Goal: Information Seeking & Learning: Learn about a topic

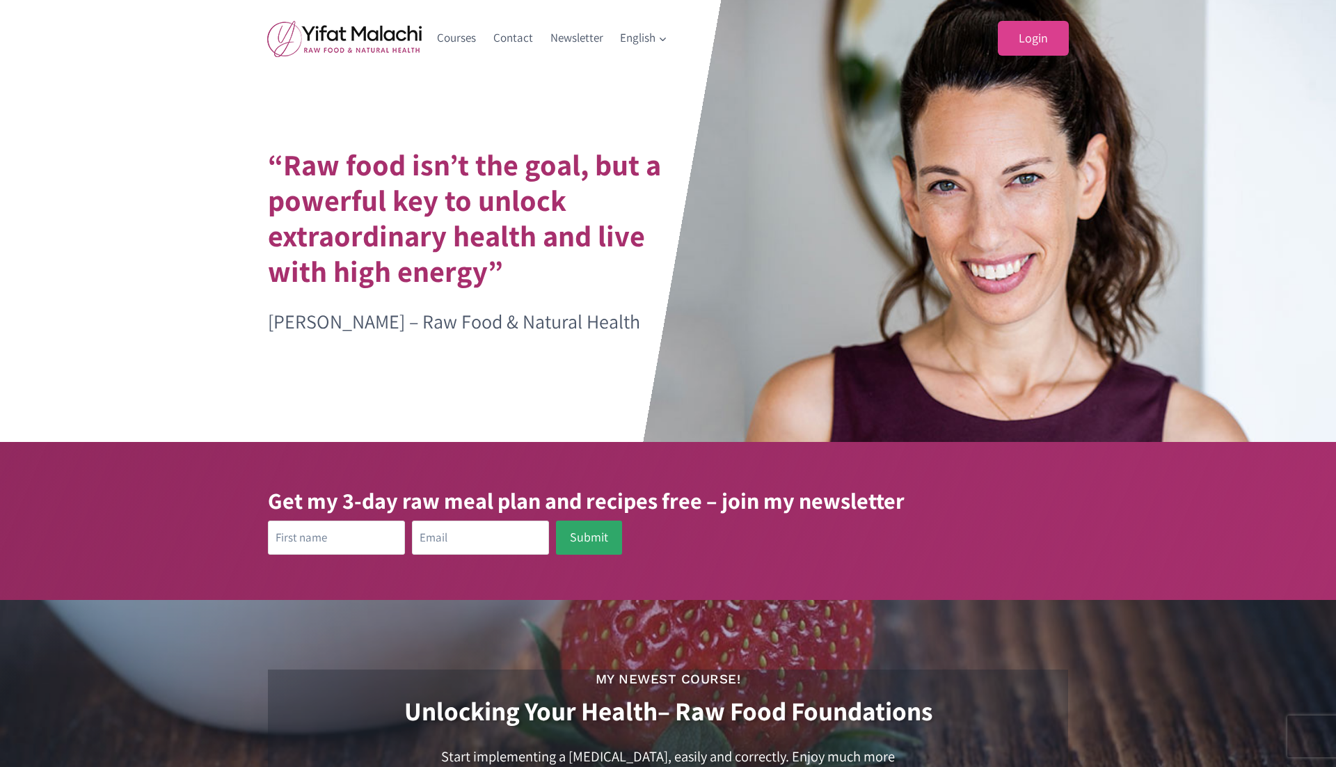
click at [1048, 51] on link "Login" at bounding box center [1033, 38] width 71 height 35
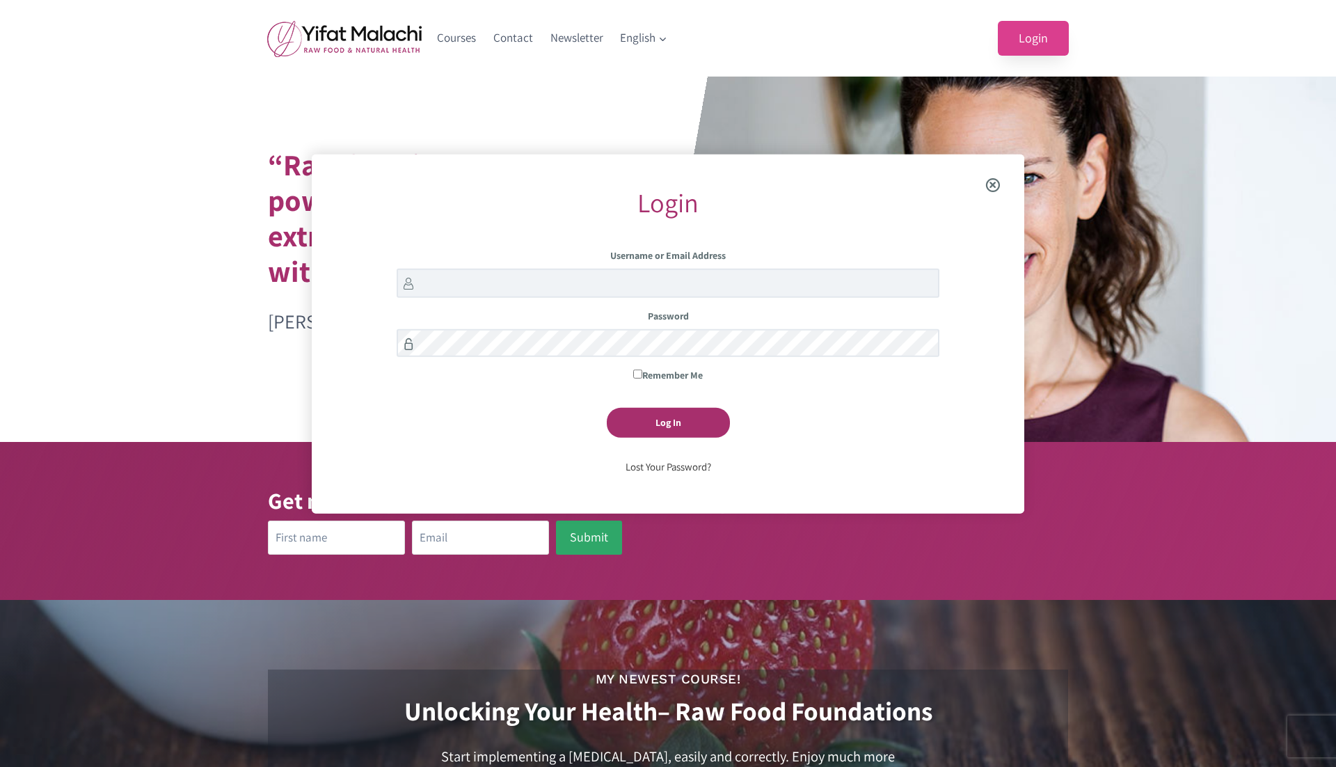
scroll to position [155, 0]
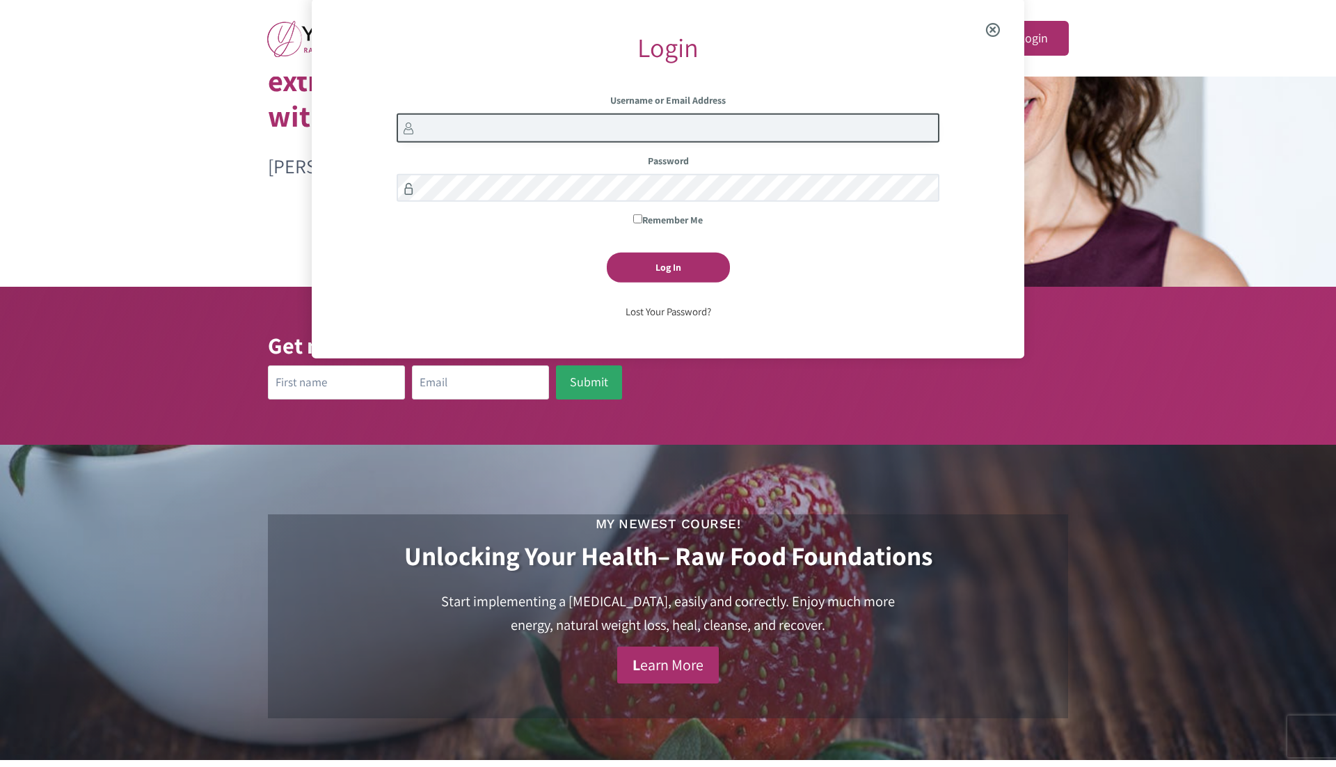
click at [760, 125] on input "Username or Email Address" at bounding box center [668, 128] width 542 height 30
paste input "testingnh346"
type input "testingnh346@mailinator.com"
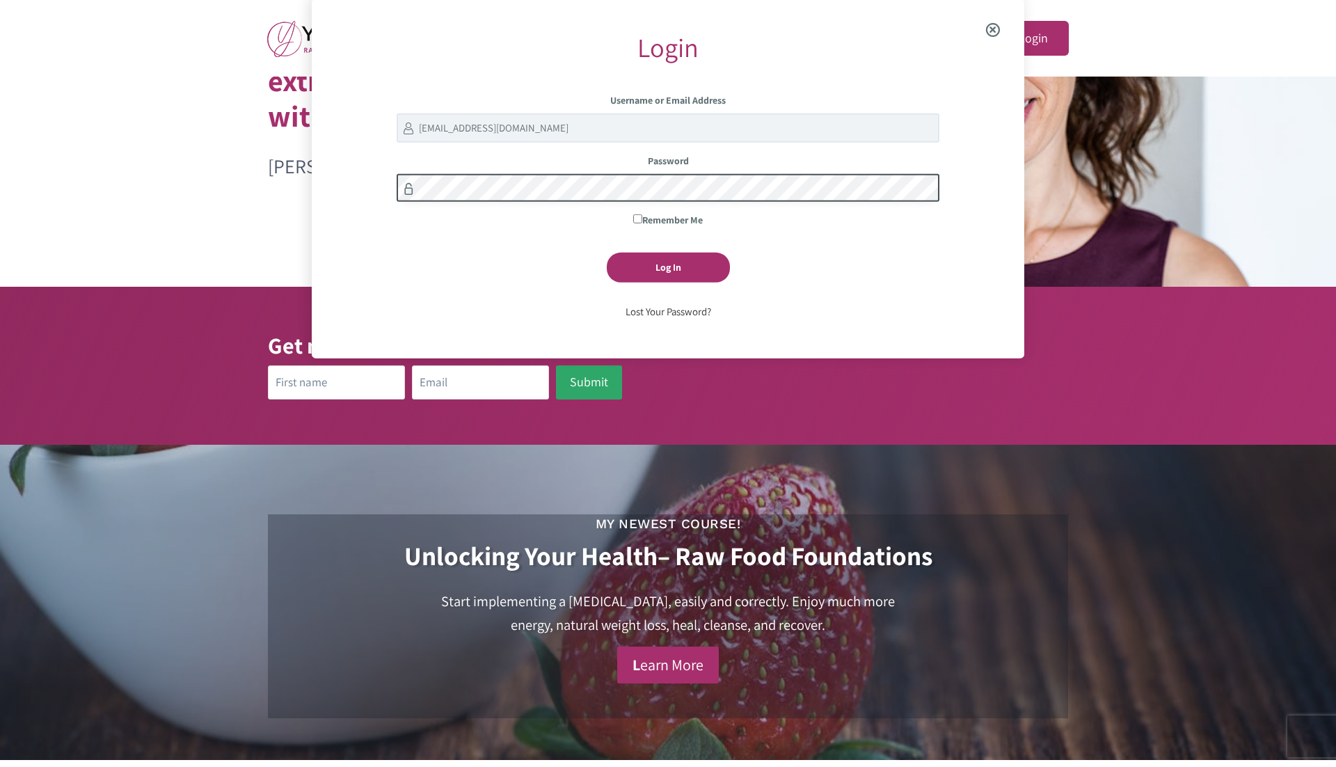
click at [607, 253] on input "Log In" at bounding box center [668, 268] width 123 height 30
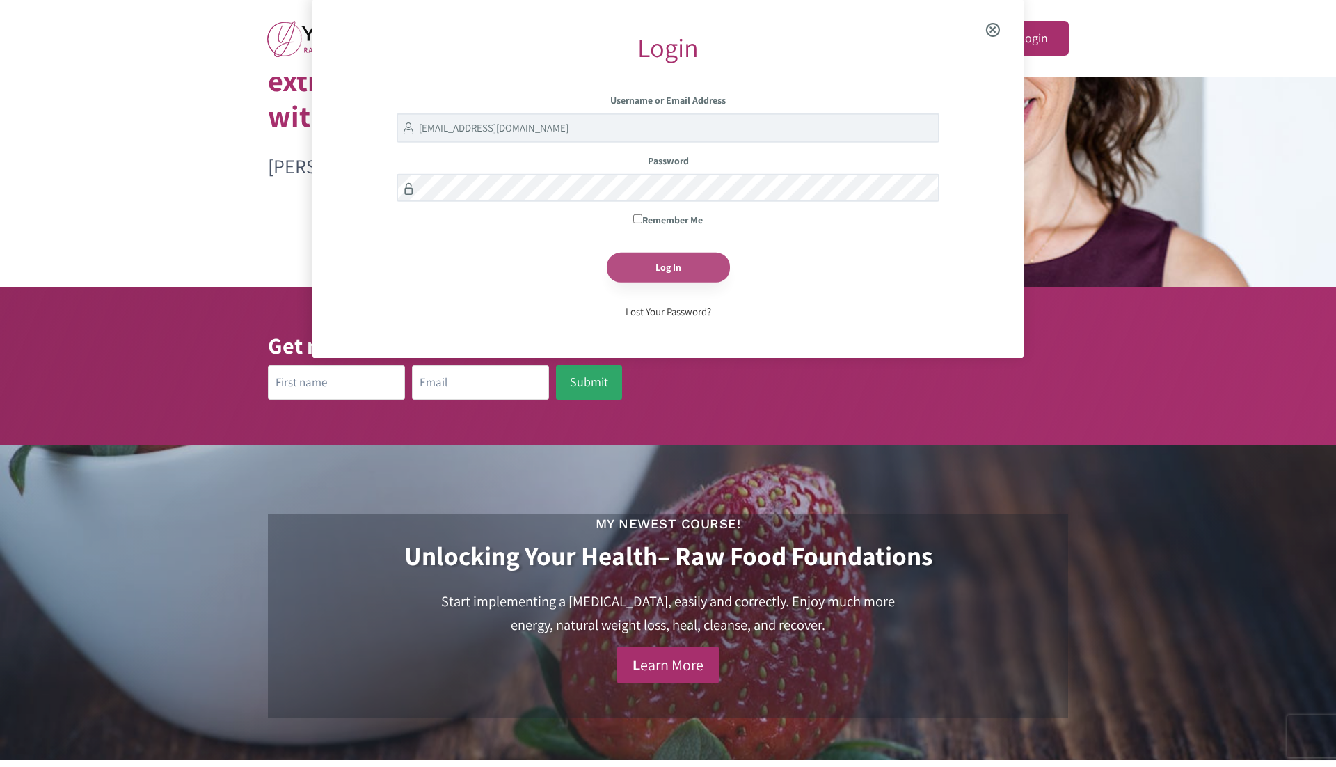
click at [727, 266] on input "Log In" at bounding box center [668, 268] width 123 height 30
click at [705, 268] on input "Log In" at bounding box center [668, 268] width 123 height 30
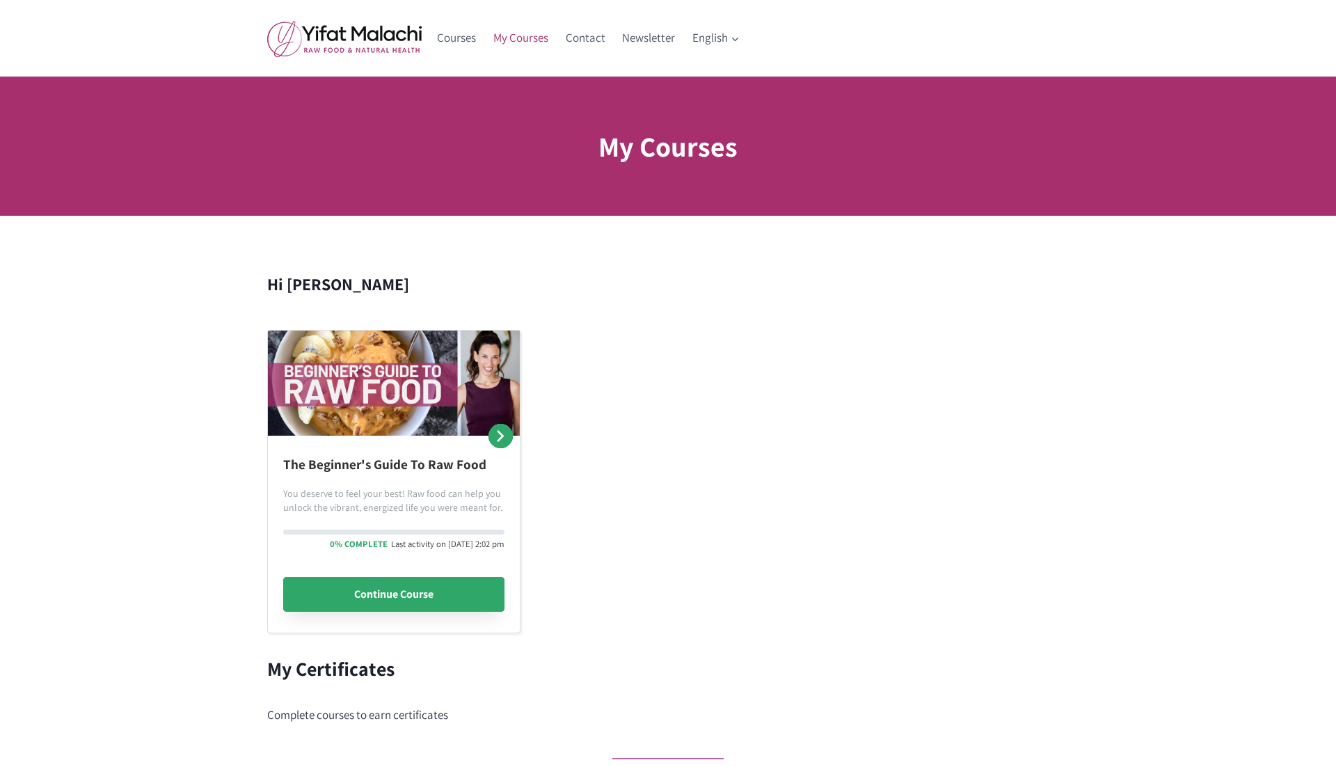
click at [350, 589] on link "Continue Course" at bounding box center [393, 594] width 221 height 35
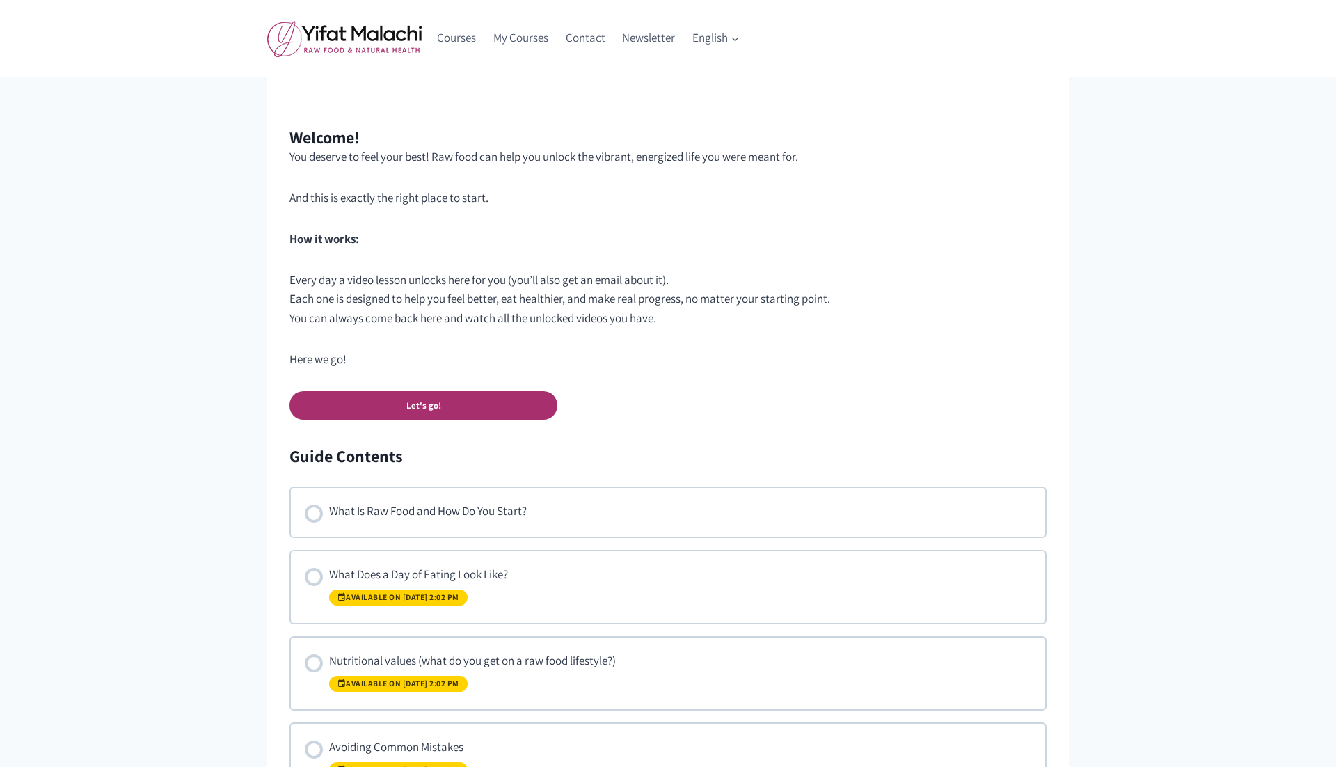
scroll to position [523, 0]
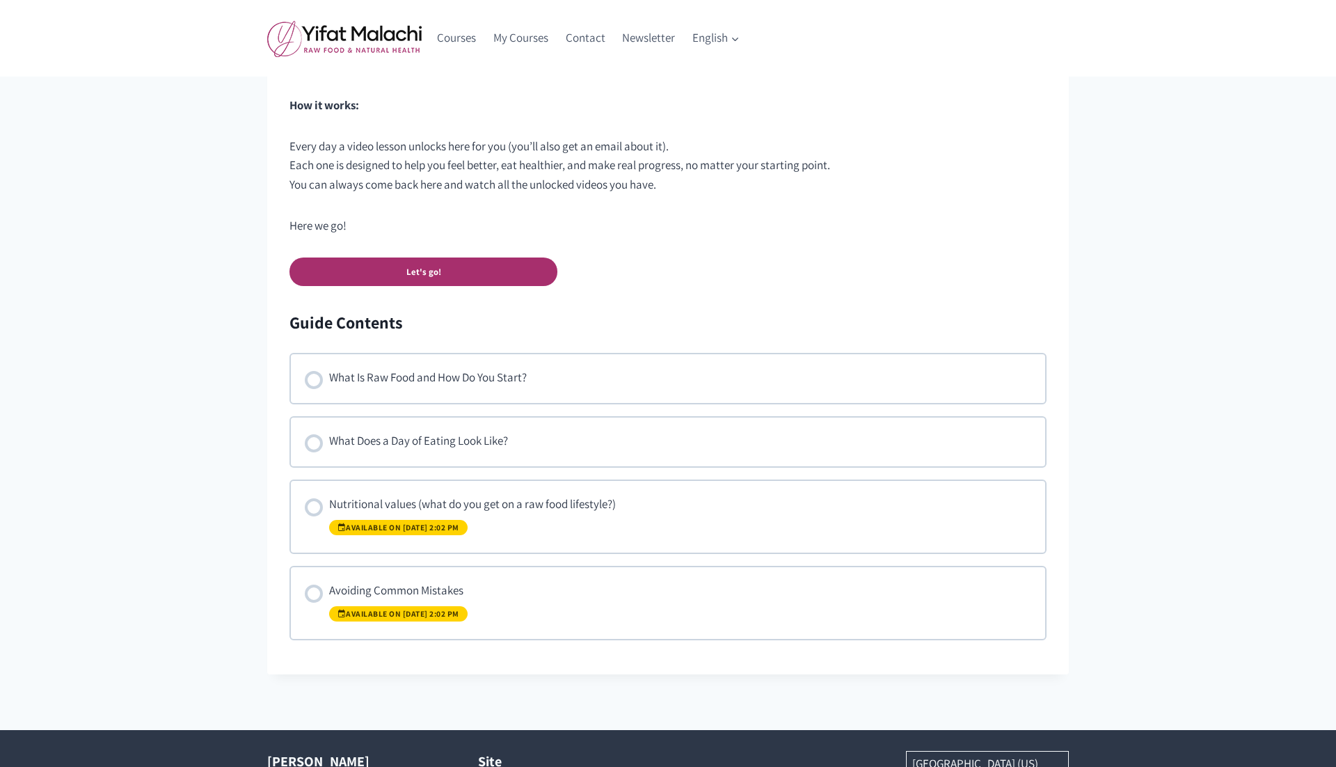
scroll to position [632, 0]
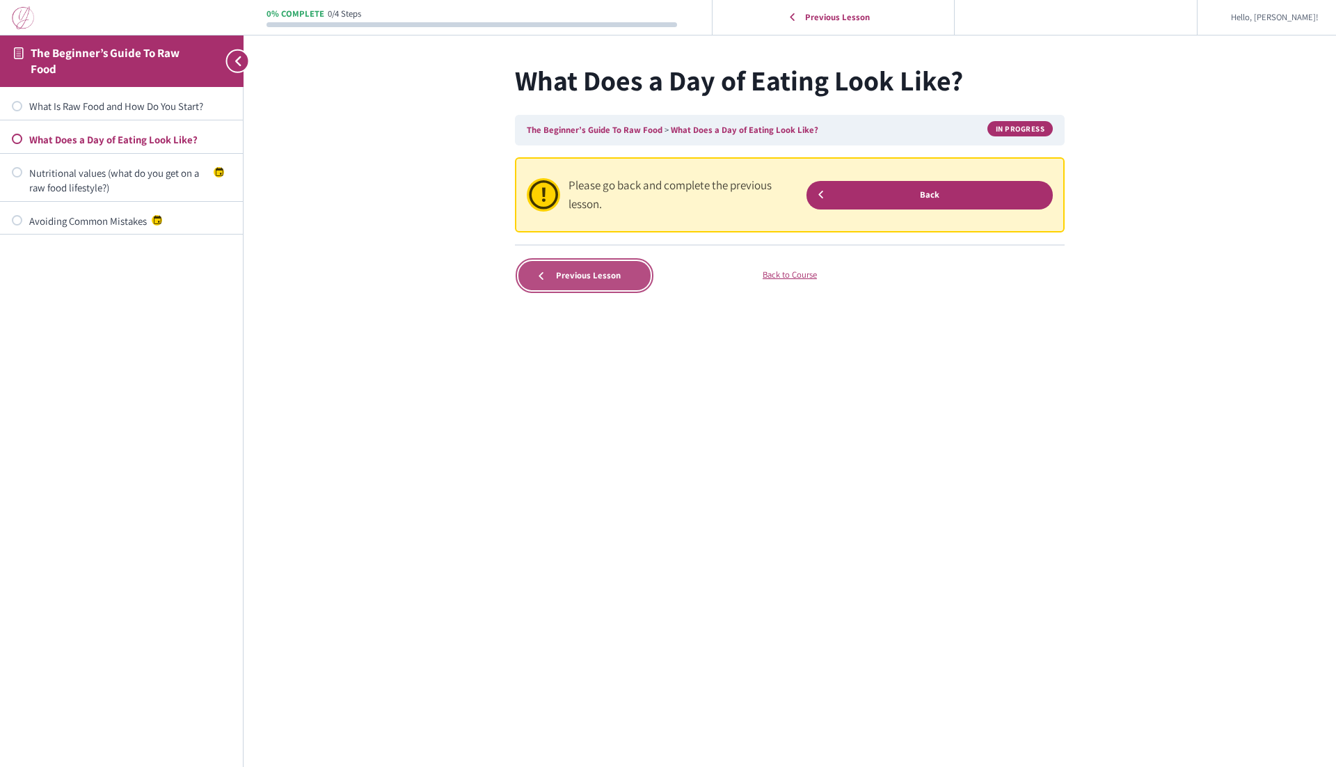
click at [599, 277] on span "Previous Lesson" at bounding box center [588, 275] width 83 height 11
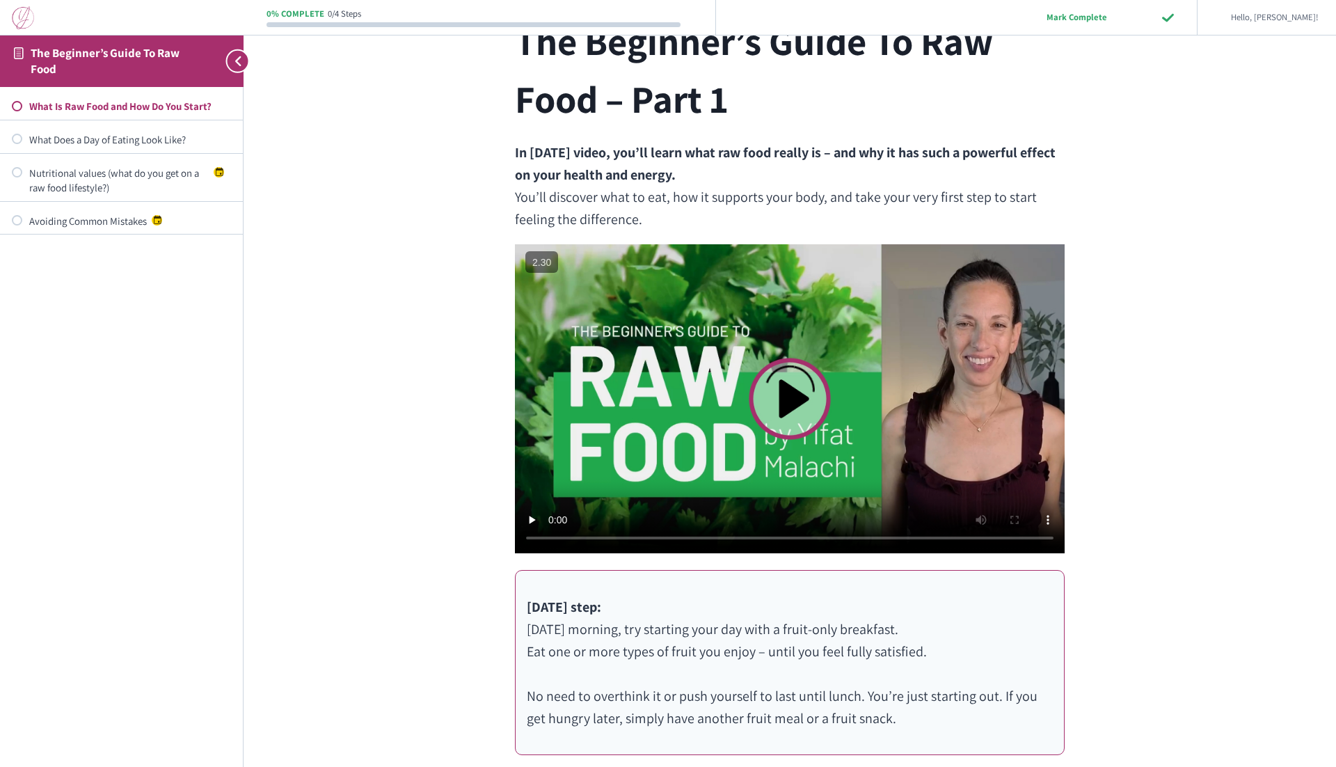
scroll to position [203, 0]
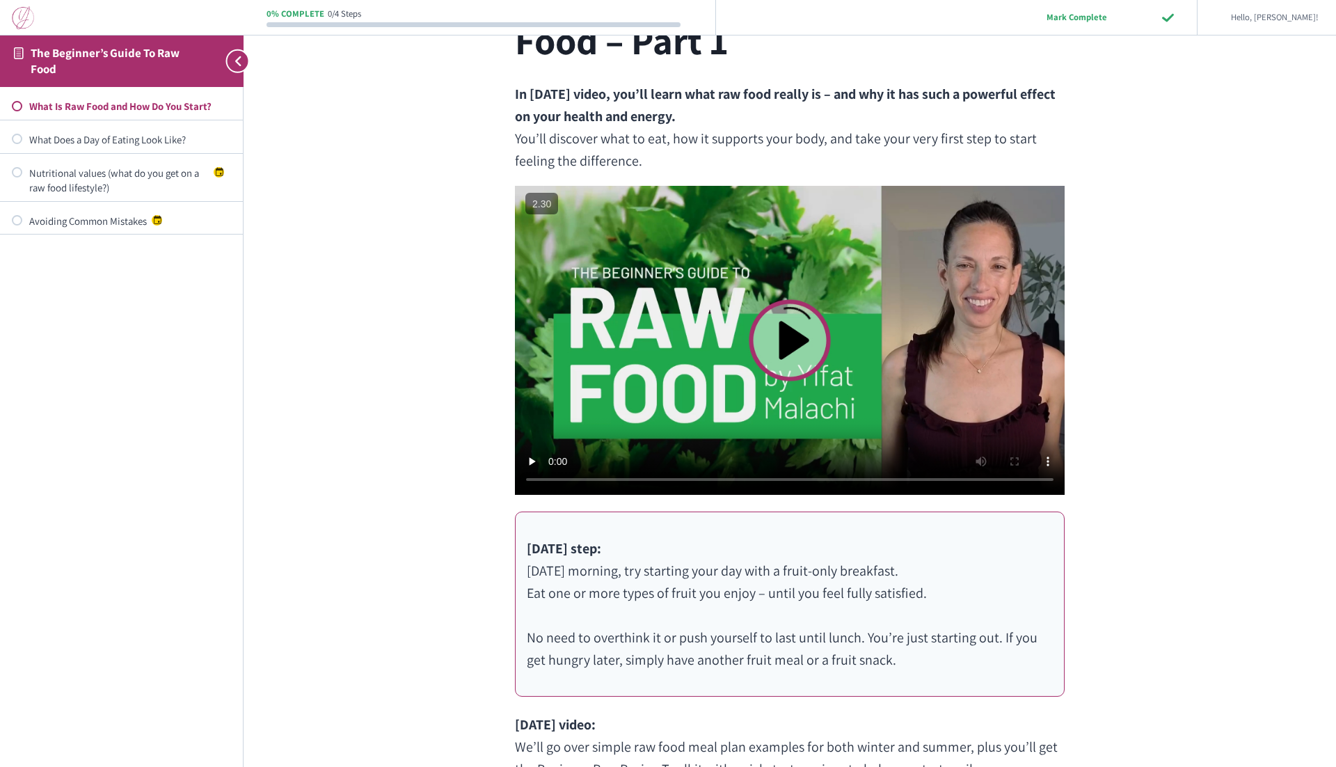
click at [793, 346] on video at bounding box center [790, 340] width 550 height 309
click at [157, 137] on div "What Does a Day of Eating Look Like?" at bounding box center [130, 139] width 202 height 15
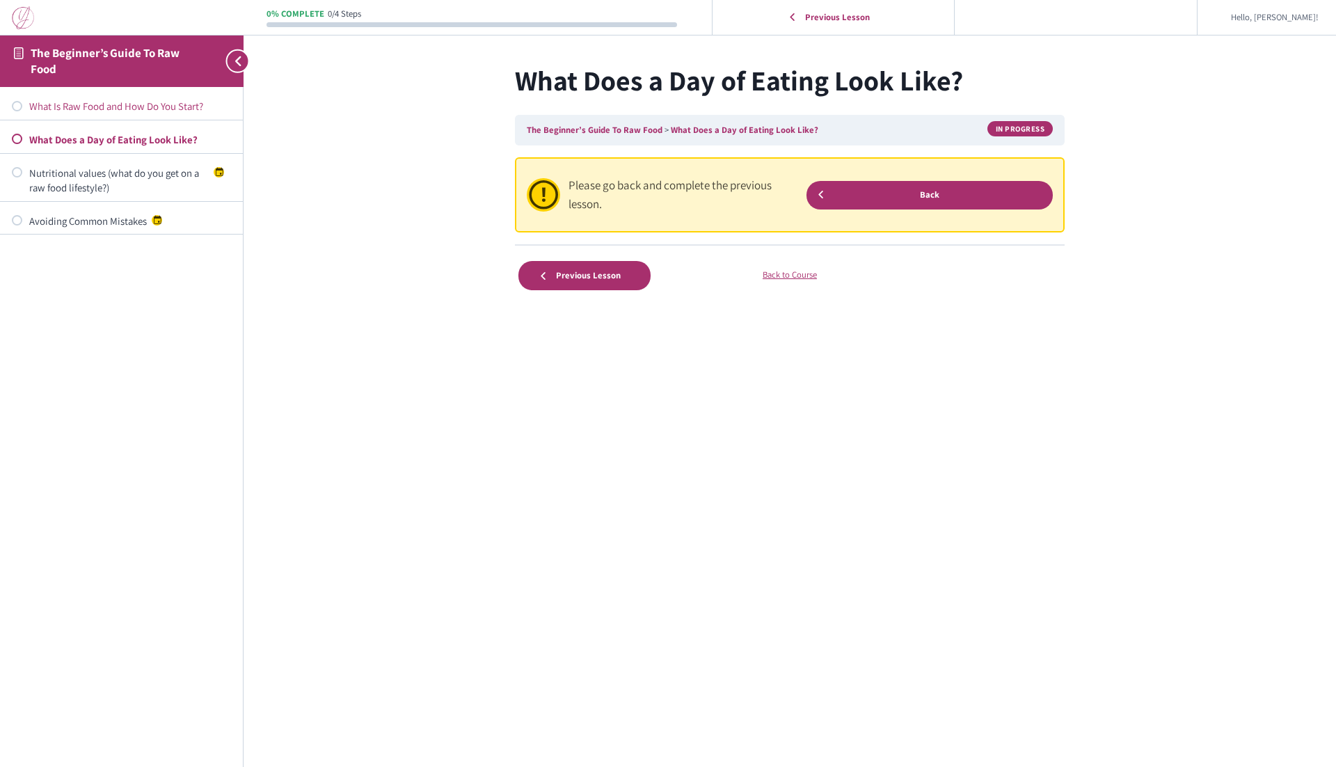
click at [156, 104] on div "What Is Raw Food and How Do You Start?" at bounding box center [130, 106] width 202 height 15
click at [896, 200] on link "Back" at bounding box center [929, 195] width 247 height 29
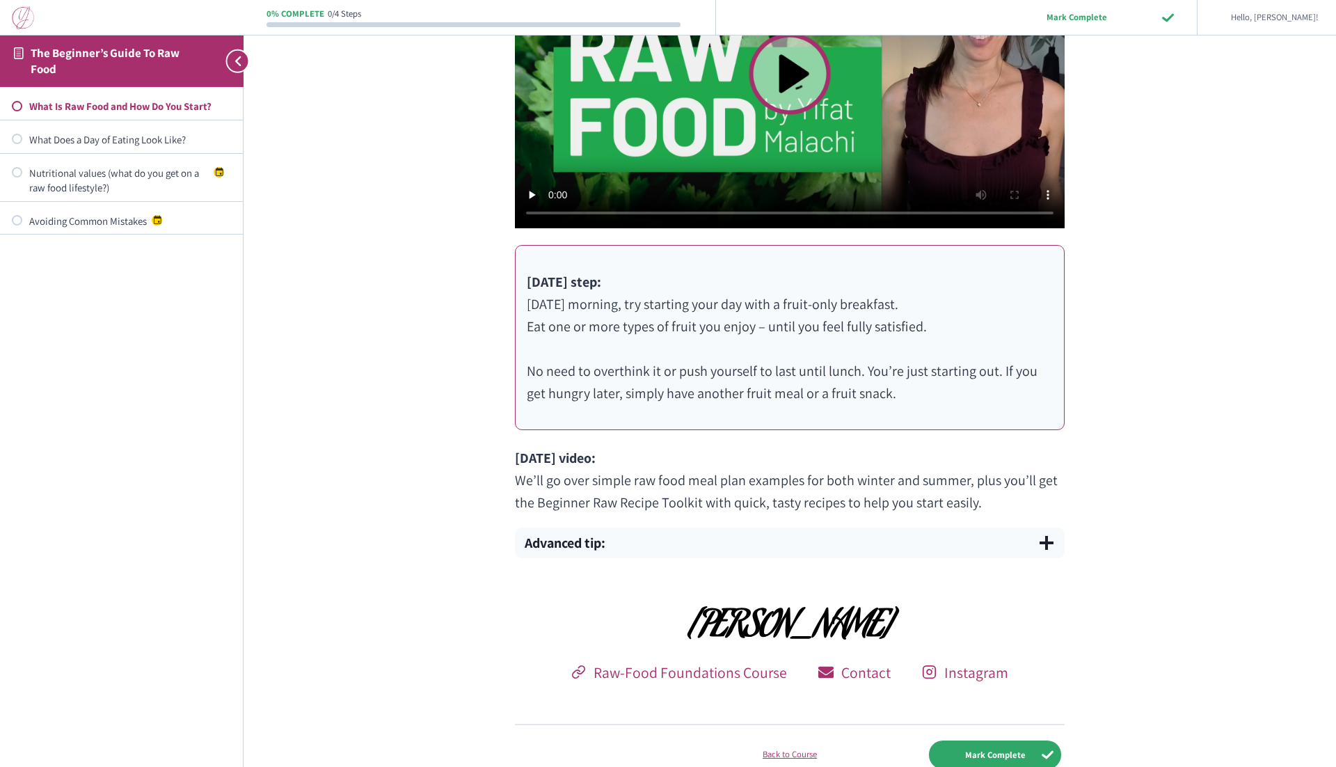
scroll to position [472, 0]
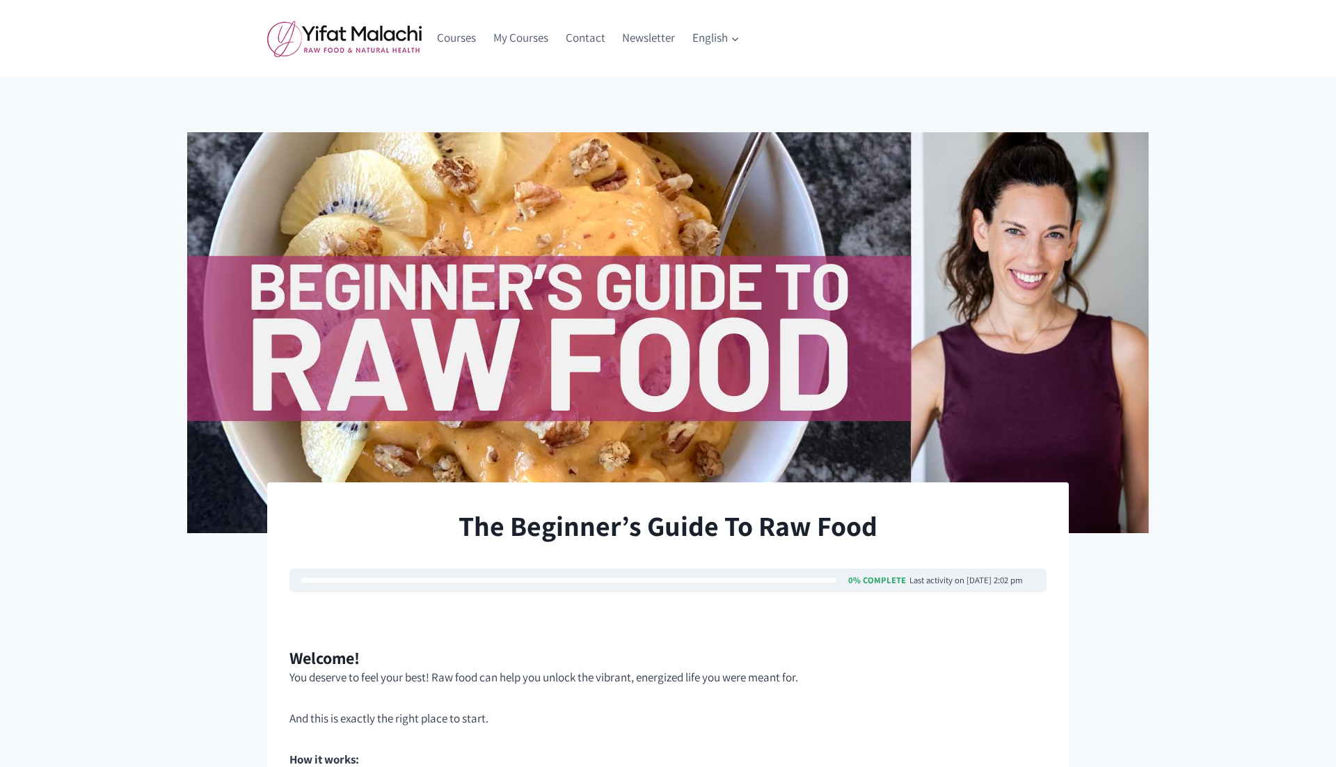
scroll to position [632, 0]
